Goal: Book appointment/travel/reservation

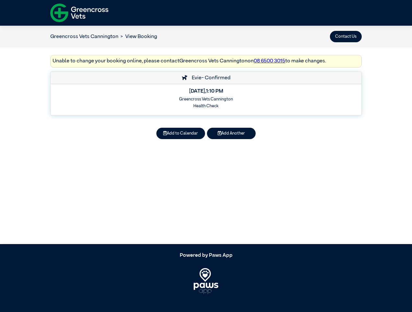
click at [346, 36] on button "Contact Us" at bounding box center [346, 36] width 32 height 11
click at [181, 133] on button "Add to Calendar" at bounding box center [181, 133] width 49 height 11
